Goal: Task Accomplishment & Management: Manage account settings

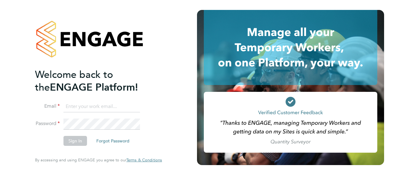
click at [82, 108] on input at bounding box center [102, 106] width 77 height 11
type input "engagemasterlogins@hays.com"
click at [72, 139] on button "Sign In" at bounding box center [76, 141] width 24 height 10
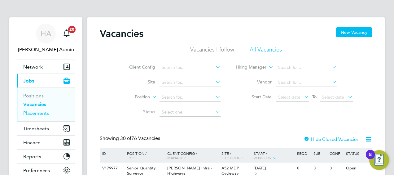
click at [38, 113] on link "Placements" at bounding box center [36, 113] width 26 height 6
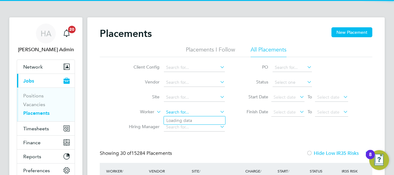
click at [180, 111] on input at bounding box center [194, 112] width 61 height 9
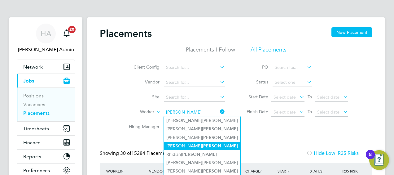
click at [202, 145] on b "Spencer" at bounding box center [220, 145] width 36 height 5
type input "Tony Spencer"
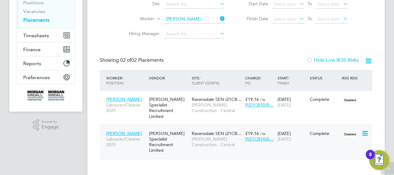
click at [167, 132] on div "Hays Specialist Recruitment Limited" at bounding box center [169, 141] width 43 height 29
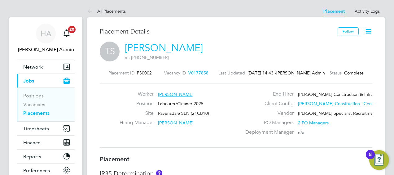
click at [369, 31] on icon at bounding box center [369, 31] width 8 height 8
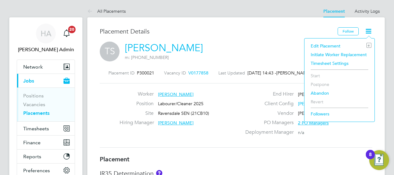
click at [330, 45] on li "Edit Placement e" at bounding box center [340, 46] width 64 height 9
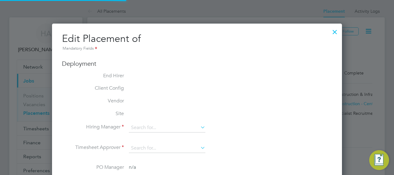
type input "Hassan Imtiaz"
type input "Richard Wilson"
type input "[DATE]"
type input "08:00"
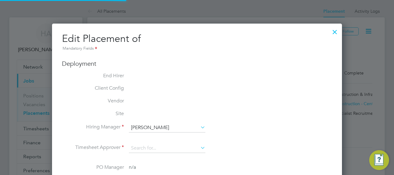
type input "18:00"
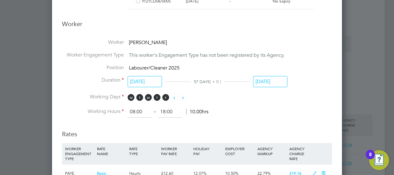
click at [268, 79] on input "[DATE]" at bounding box center [270, 81] width 34 height 11
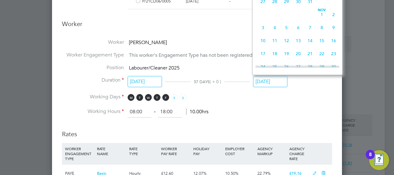
scroll to position [350, 0]
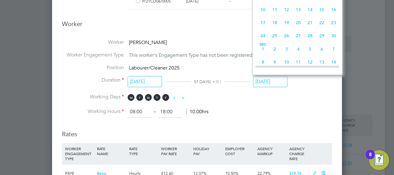
click at [310, 42] on span "28" at bounding box center [310, 36] width 12 height 12
type input "28 Nov 2025"
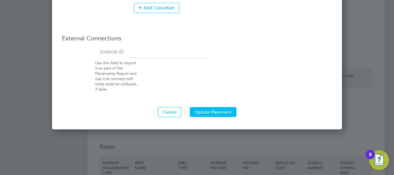
scroll to position [713, 0]
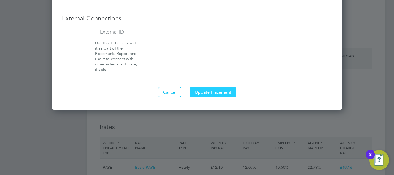
click at [216, 90] on button "Update Placement" at bounding box center [213, 92] width 46 height 10
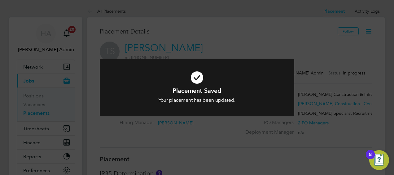
scroll to position [18, 43]
click at [228, 31] on div "Placement Saved Your placement has been updated. Cancel Okay" at bounding box center [197, 87] width 394 height 175
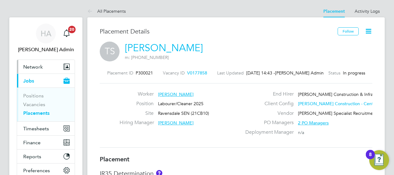
click at [32, 66] on span "Network" at bounding box center [33, 67] width 20 height 6
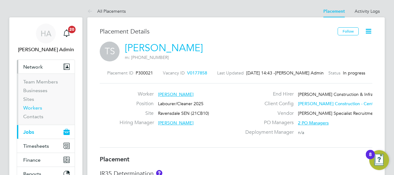
click at [37, 106] on link "Workers" at bounding box center [32, 108] width 19 height 6
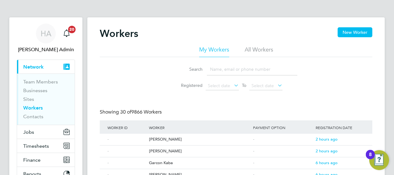
click at [215, 72] on input at bounding box center [252, 69] width 91 height 12
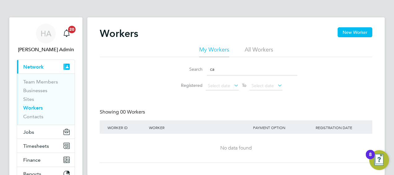
type input "c"
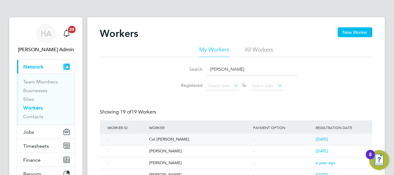
type input "hunt"
click at [162, 138] on div "Col Hunt" at bounding box center [200, 139] width 104 height 11
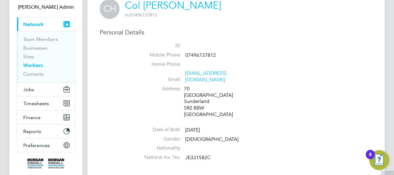
scroll to position [93, 0]
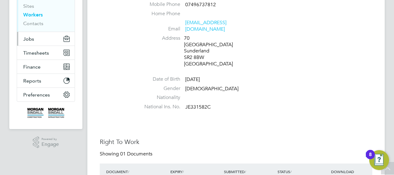
click at [30, 39] on span "Jobs" at bounding box center [28, 39] width 11 height 6
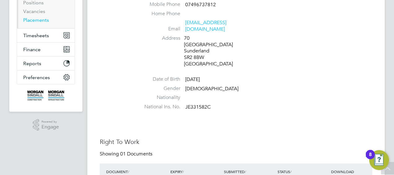
click at [37, 20] on link "Placements" at bounding box center [36, 20] width 26 height 6
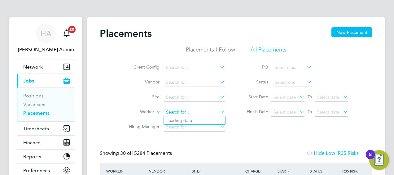
click at [190, 110] on input at bounding box center [194, 112] width 61 height 9
type input "col hunt"
type input "l"
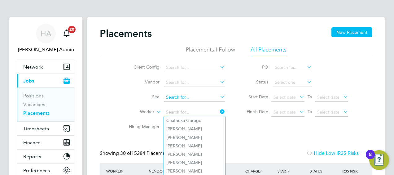
click at [182, 98] on input at bounding box center [194, 97] width 61 height 9
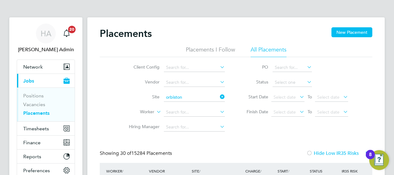
click at [186, 107] on li "Orbiston Community Hub (20Z021)" at bounding box center [201, 105] width 74 height 8
type input "Orbiston Community Hub (20Z021)"
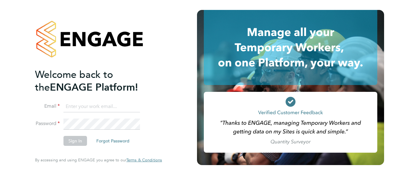
click at [106, 109] on input at bounding box center [102, 106] width 77 height 11
type input "[EMAIL_ADDRESS][PERSON_NAME][DOMAIN_NAME]"
click at [32, 124] on div "Welcome back to the ENGAGE Platform! Email vendorkeyaccounts2@hays.com Password…" at bounding box center [99, 87] width 152 height 175
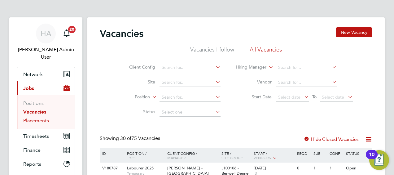
click at [38, 117] on link "Placements" at bounding box center [36, 120] width 26 height 6
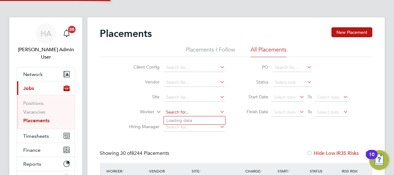
click at [181, 112] on input at bounding box center [194, 112] width 61 height 9
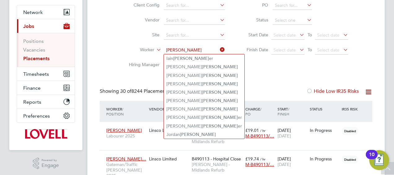
click at [165, 48] on input "[PERSON_NAME]" at bounding box center [194, 50] width 61 height 9
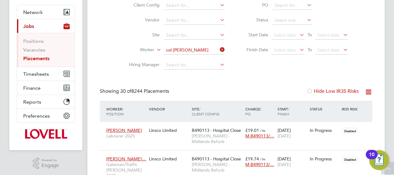
click at [200, 60] on li "Col [PERSON_NAME]" at bounding box center [194, 58] width 61 height 8
type input "Col [PERSON_NAME]"
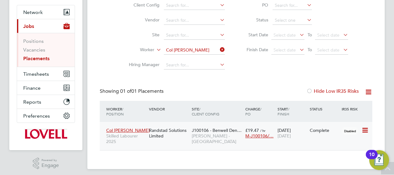
click at [214, 135] on span "[PERSON_NAME] - [GEOGRAPHIC_DATA]" at bounding box center [217, 138] width 51 height 11
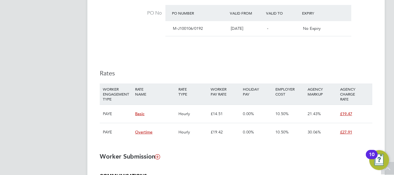
click at [193, 42] on li "PO No PO Number Valid From Valid To Expiry M-J100106/0192 [DATE] - No Expiry" at bounding box center [236, 25] width 273 height 40
